Goal: Entertainment & Leisure: Consume media (video, audio)

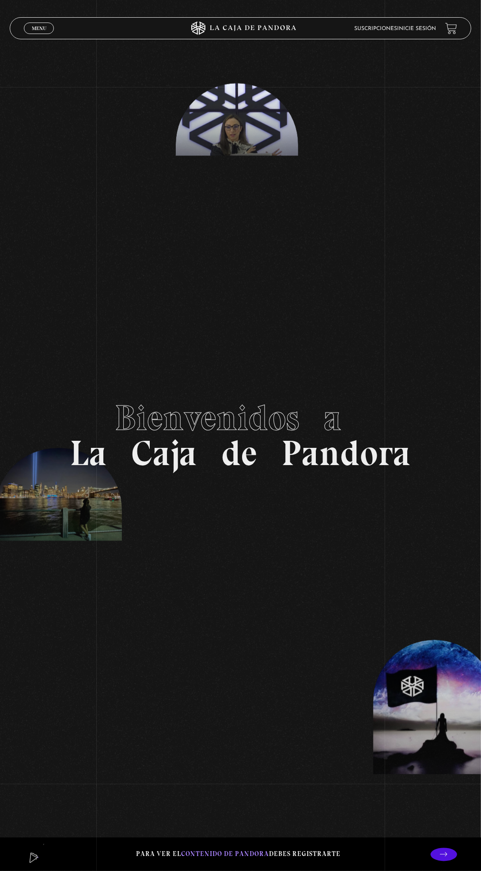
click at [37, 30] on span "Menu" at bounding box center [39, 28] width 15 height 5
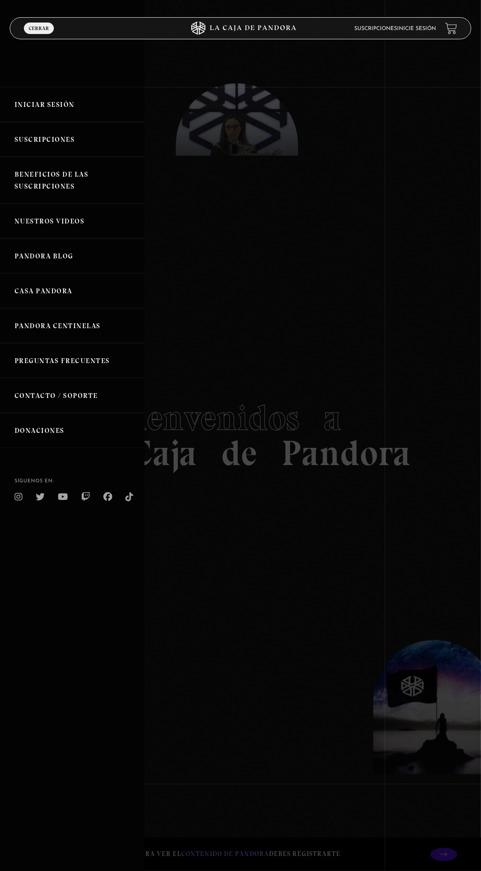
click at [82, 99] on link "Iniciar Sesión" at bounding box center [72, 104] width 144 height 35
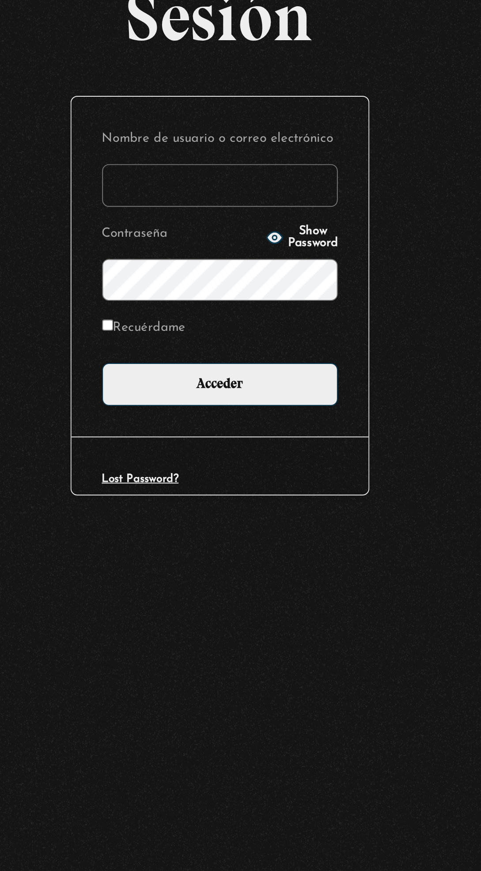
click at [257, 280] on input "Nombre de usuario o correo electrónico" at bounding box center [241, 272] width 122 height 22
type input "luisamarielajimenez@gmail.com"
click at [180, 364] on input "Acceder" at bounding box center [241, 375] width 122 height 22
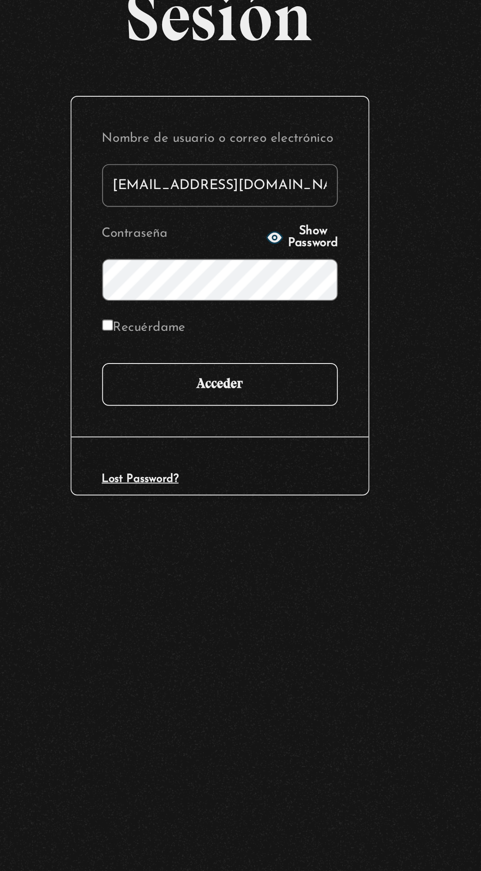
click at [283, 386] on input "Acceder" at bounding box center [241, 375] width 122 height 22
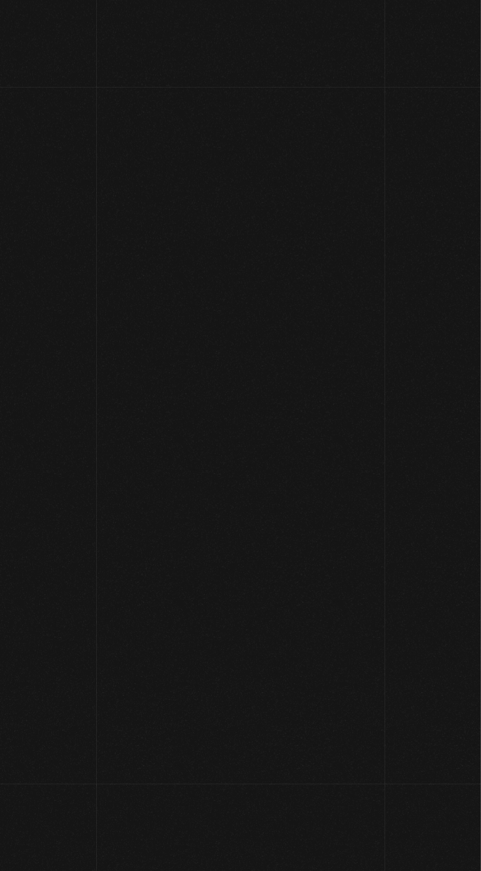
click at [472, 694] on div "Menu Cerrar Mariela Jiménez En vivos Pandora Centinelas Mi cuenta Salir Buscar …" at bounding box center [240, 510] width 481 height 846
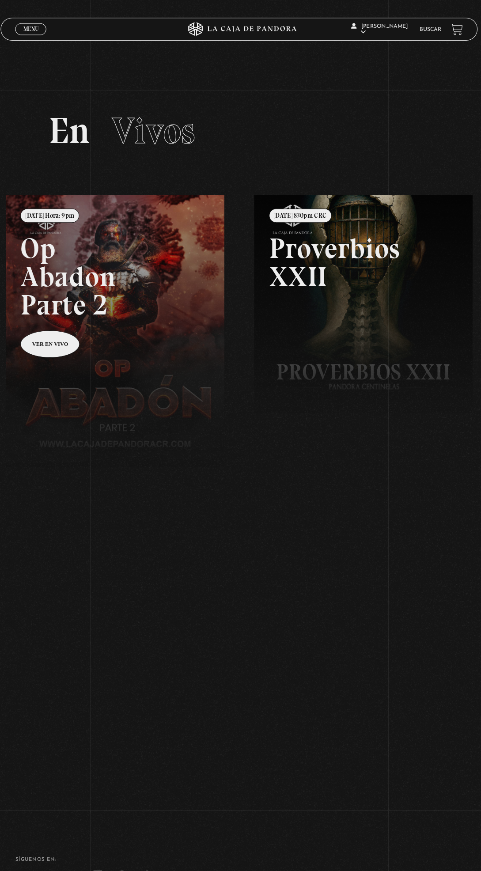
click at [34, 30] on span "Menu" at bounding box center [39, 28] width 15 height 5
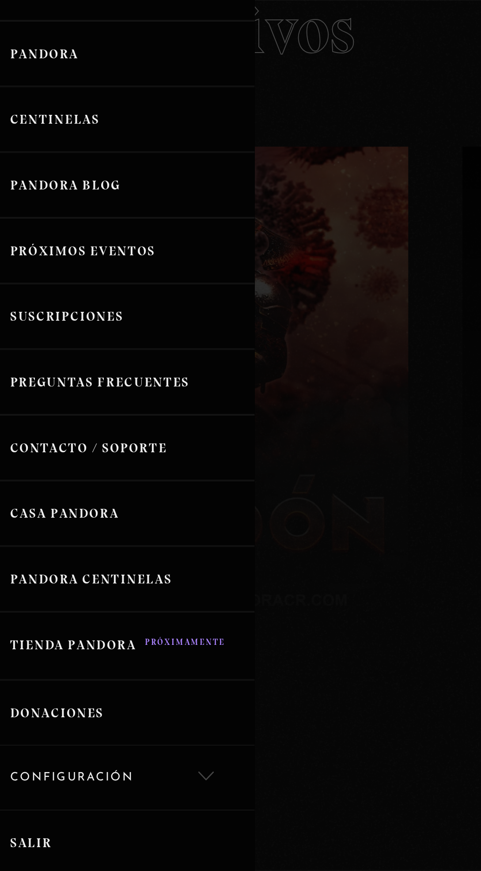
click at [57, 178] on link "Centinelas" at bounding box center [72, 174] width 144 height 35
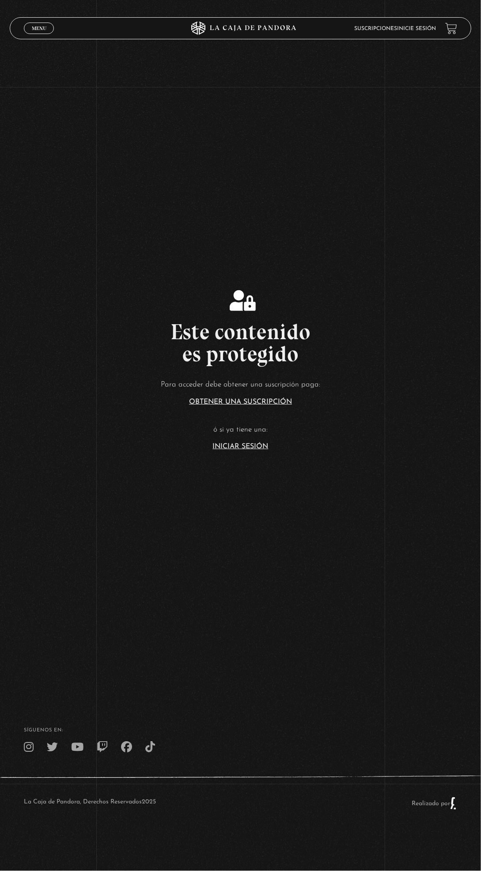
click at [51, 34] on div "Menu Cerrar" at bounding box center [96, 28] width 144 height 21
click at [37, 37] on div "Menu Cerrar" at bounding box center [96, 28] width 144 height 21
click at [262, 450] on link "Iniciar Sesión" at bounding box center [241, 446] width 56 height 7
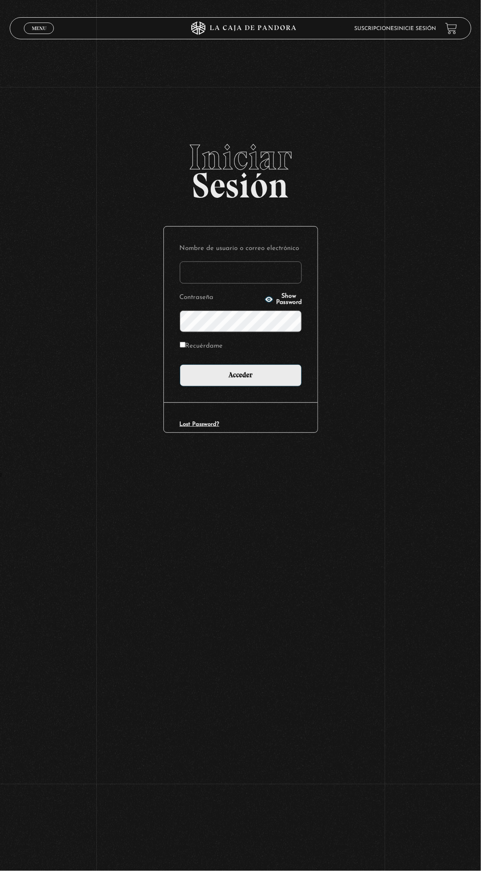
click at [276, 282] on input "Nombre de usuario o correo electrónico" at bounding box center [241, 272] width 122 height 22
type input "[EMAIL_ADDRESS][DOMAIN_NAME]"
click at [180, 364] on input "Acceder" at bounding box center [241, 375] width 122 height 22
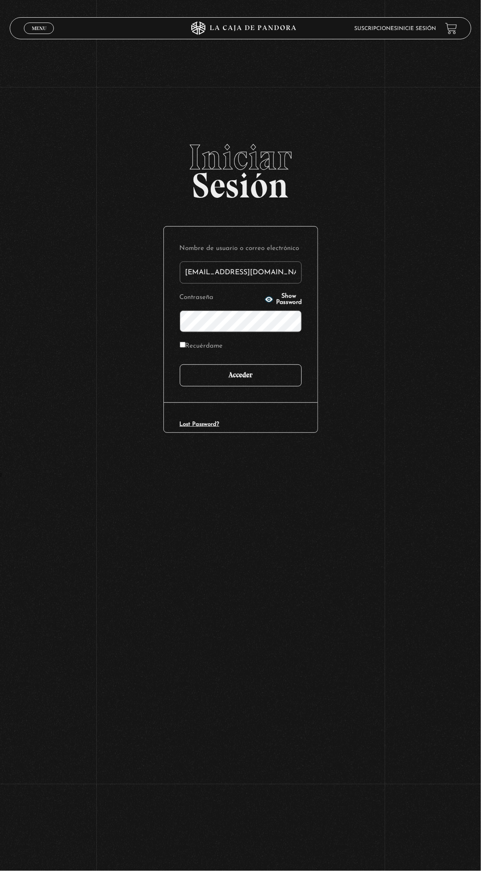
click at [283, 379] on input "Acceder" at bounding box center [241, 375] width 122 height 22
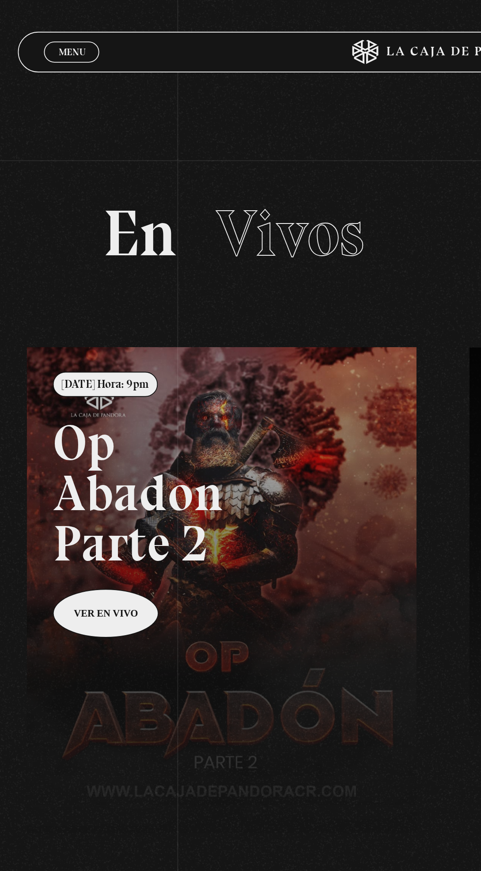
click at [30, 35] on span "Cerrar" at bounding box center [39, 36] width 21 height 6
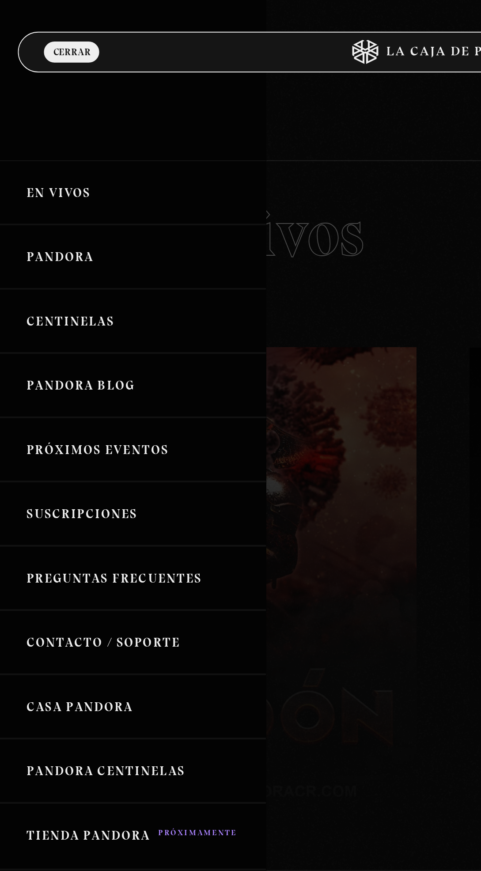
click at [97, 183] on link "Centinelas" at bounding box center [72, 174] width 144 height 35
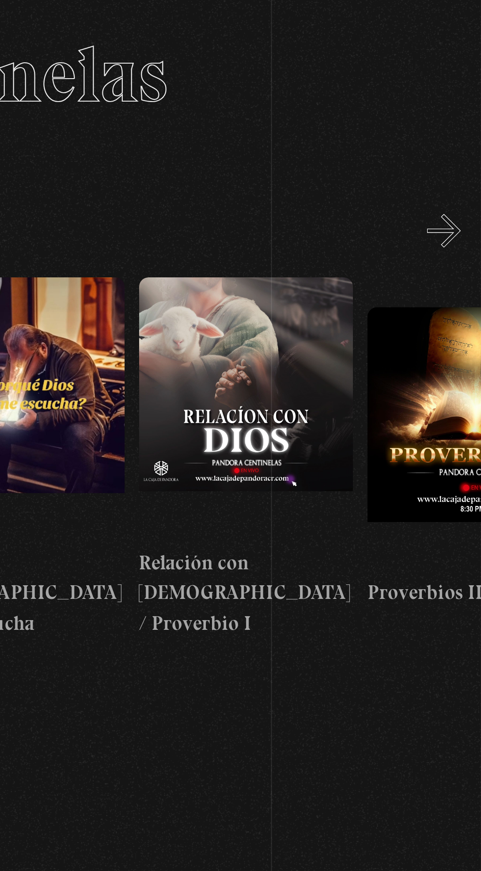
click at [466, 197] on button "»" at bounding box center [463, 197] width 15 height 15
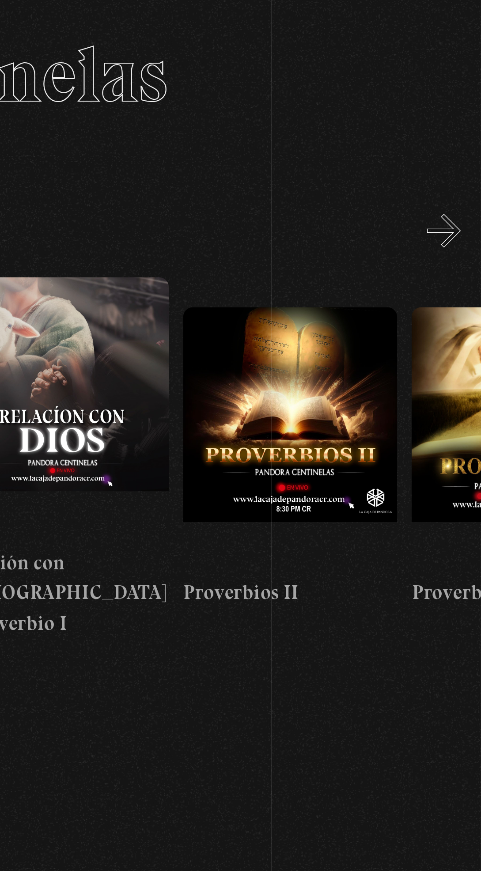
click at [464, 203] on button "»" at bounding box center [463, 197] width 15 height 15
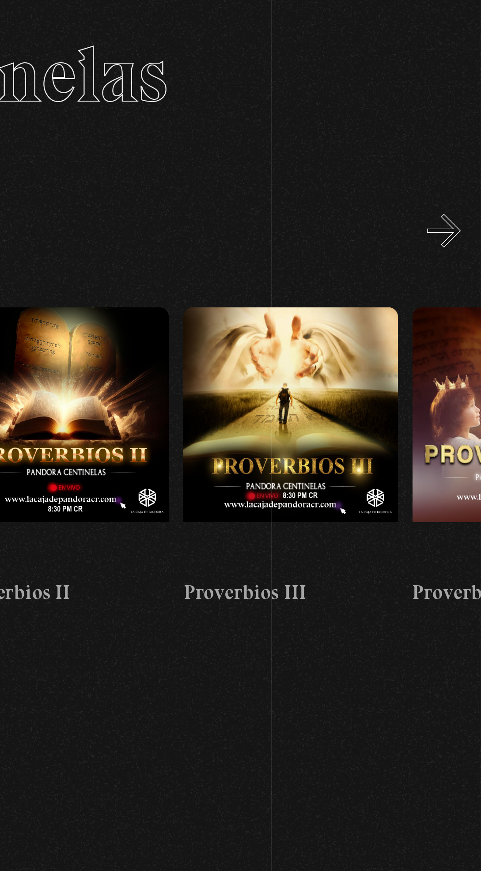
click at [458, 206] on button "»" at bounding box center [463, 197] width 15 height 15
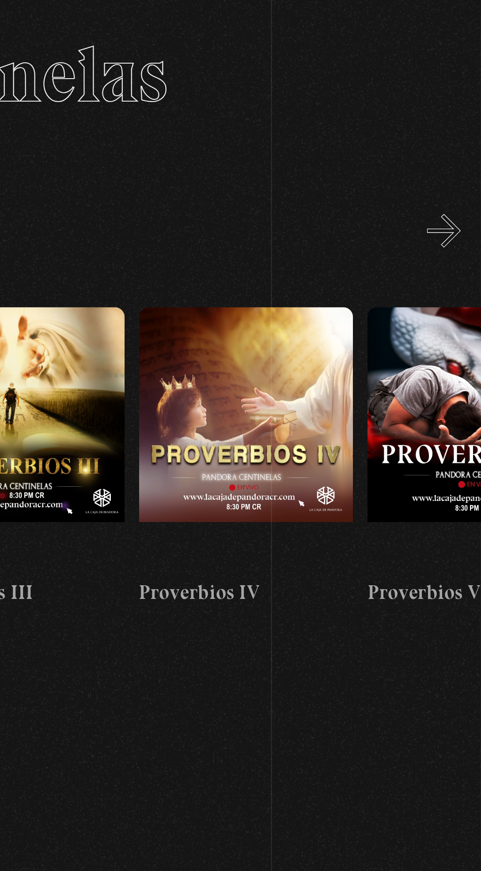
click at [460, 206] on button "»" at bounding box center [463, 197] width 15 height 15
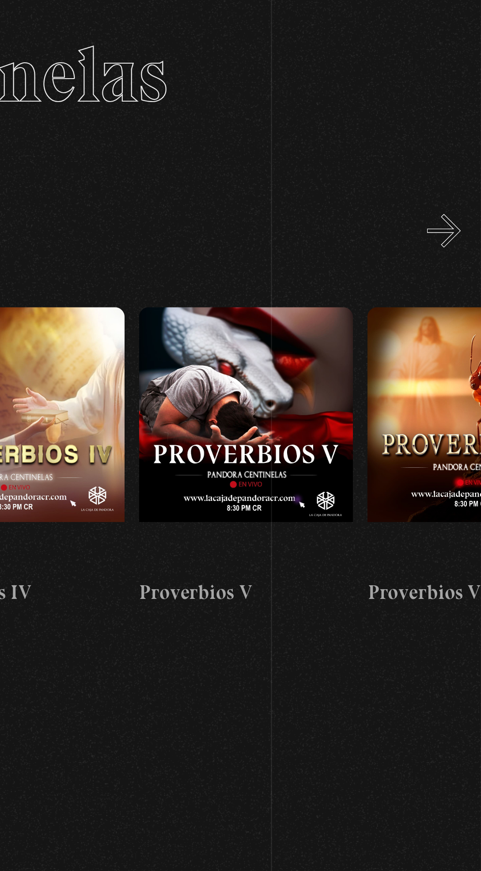
scroll to position [0, 419]
click at [463, 199] on button "»" at bounding box center [463, 197] width 15 height 15
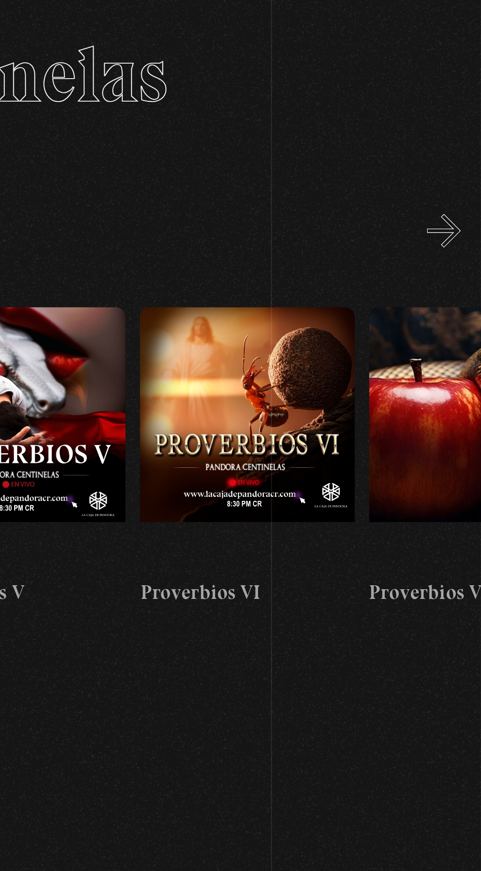
scroll to position [0, 524]
click at [276, 306] on figure at bounding box center [268, 292] width 98 height 119
